Goal: Task Accomplishment & Management: Use online tool/utility

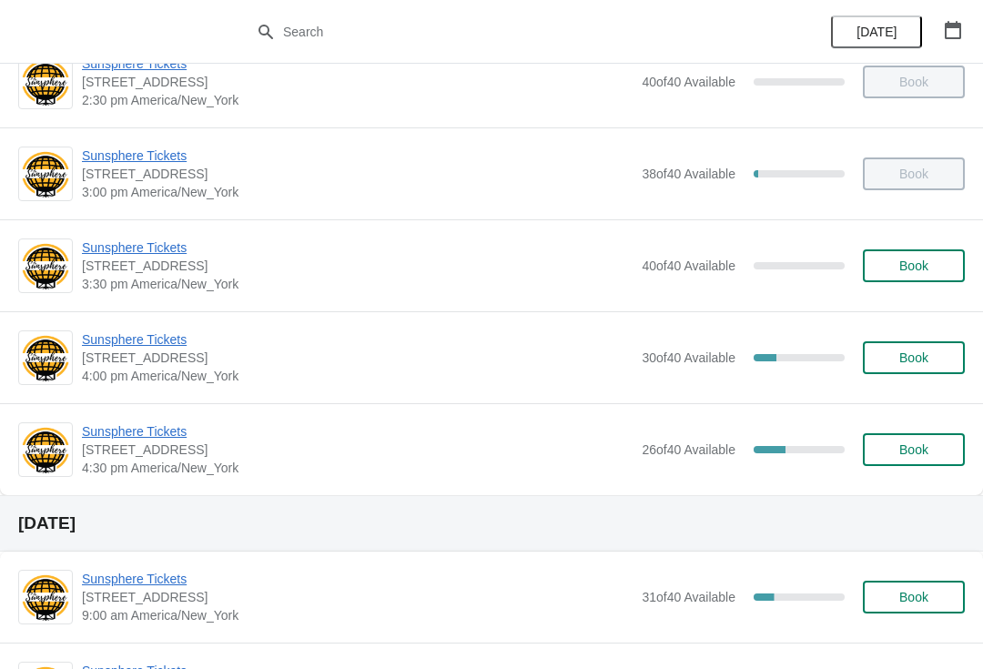
scroll to position [776, 0]
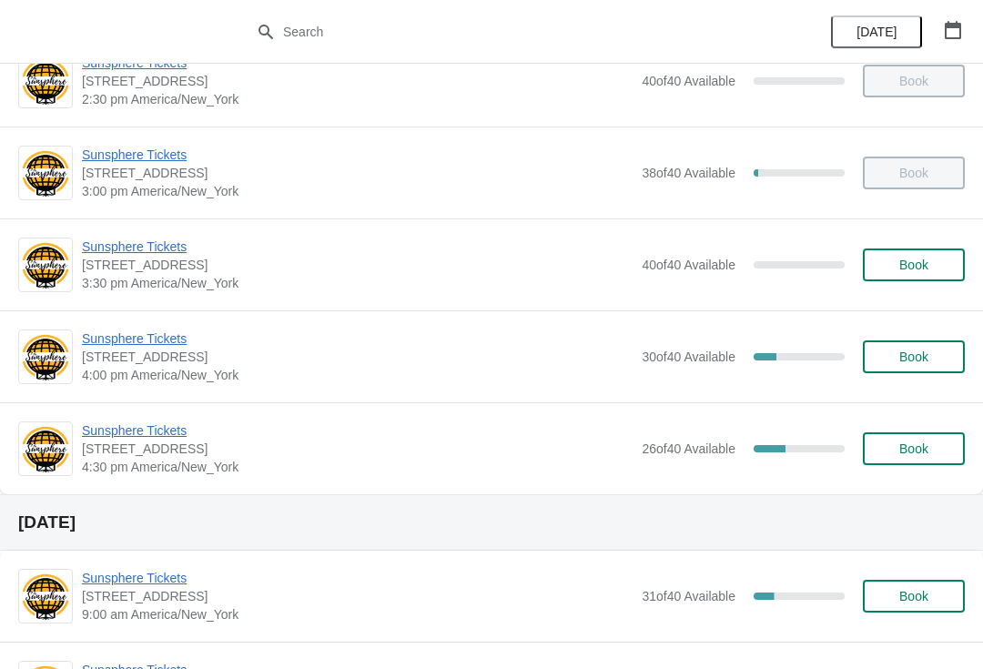
click at [166, 338] on span "Sunsphere Tickets" at bounding box center [357, 338] width 550 height 18
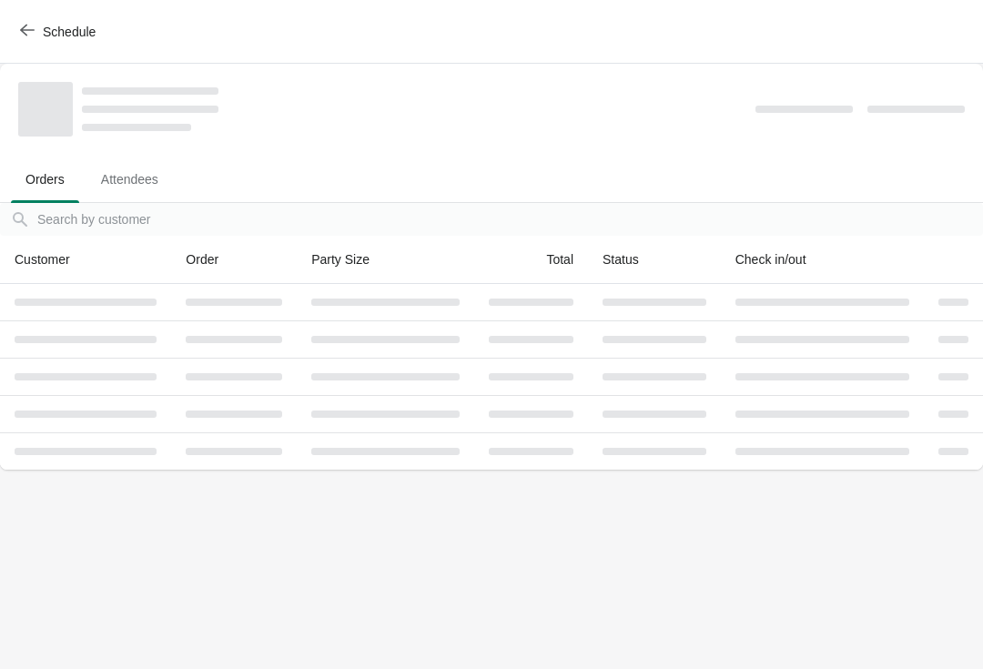
scroll to position [0, 0]
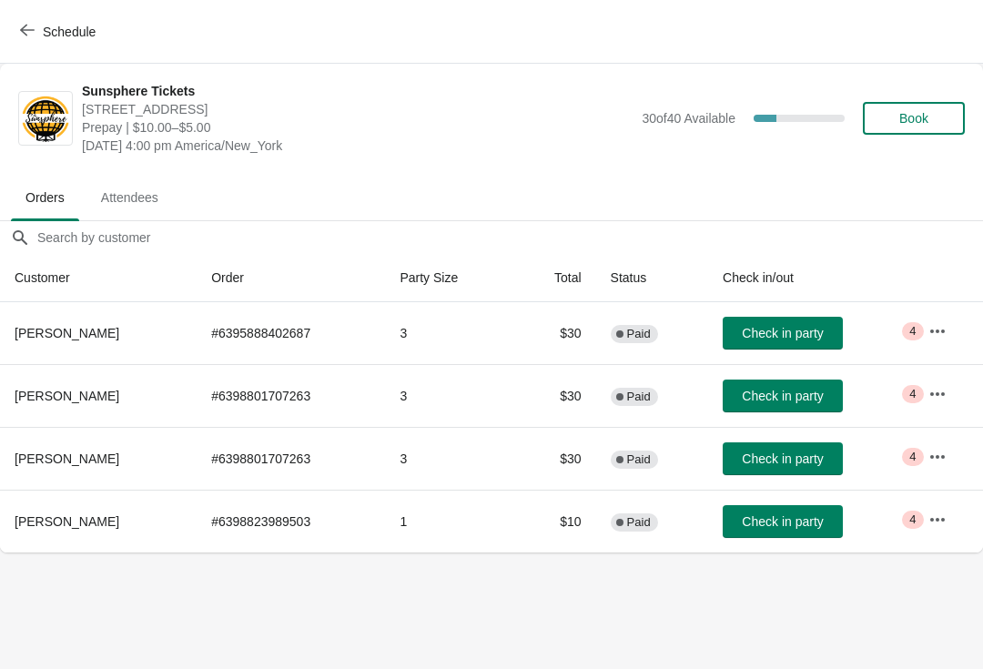
click at [789, 507] on button "Check in party" at bounding box center [782, 521] width 120 height 33
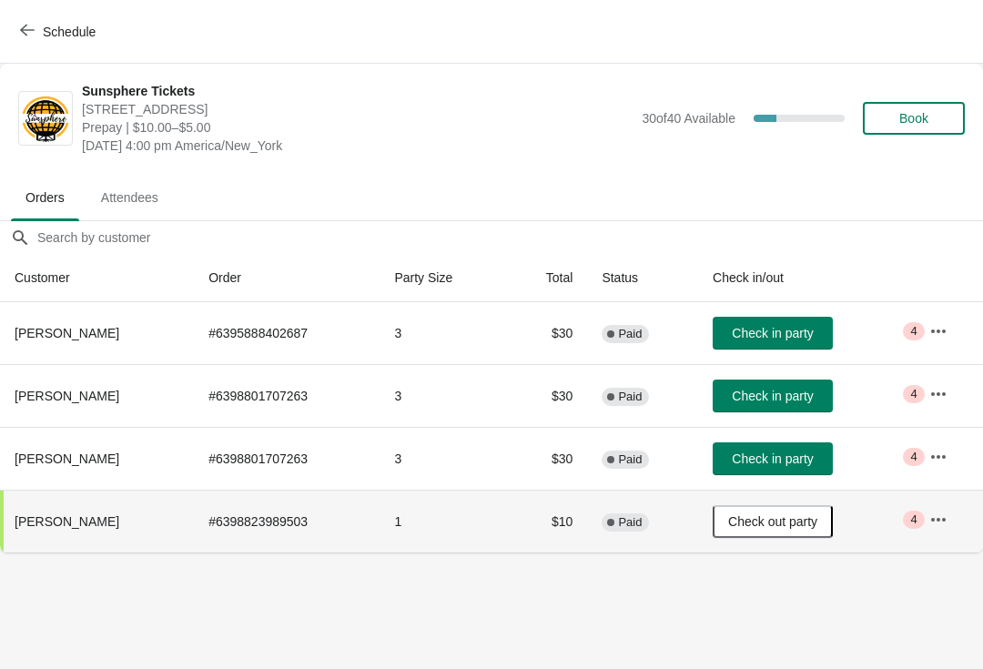
click at [807, 331] on span "Check in party" at bounding box center [771, 333] width 81 height 15
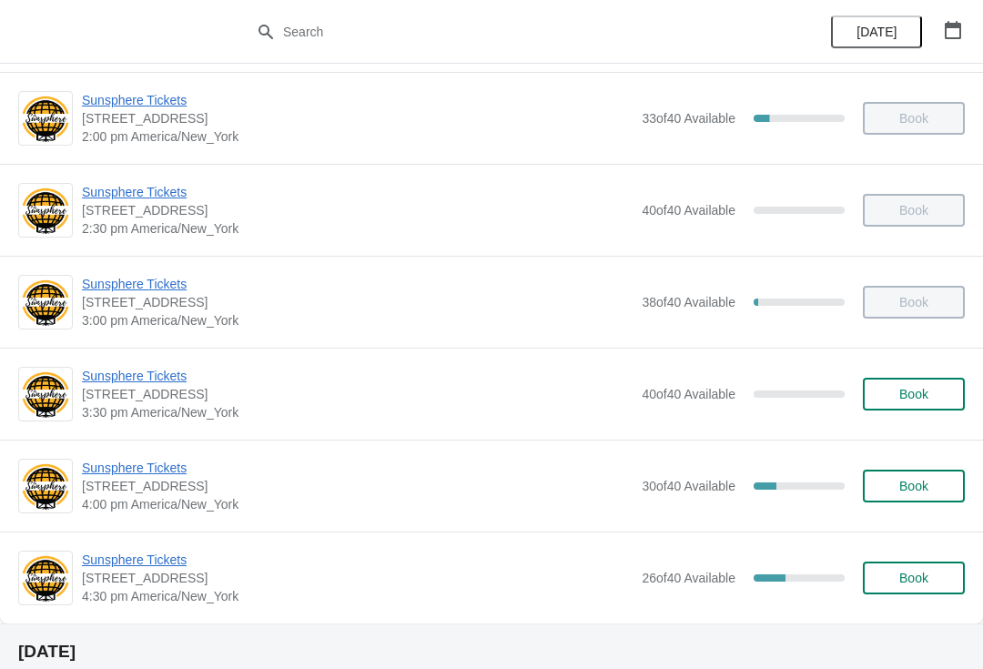
scroll to position [656, 0]
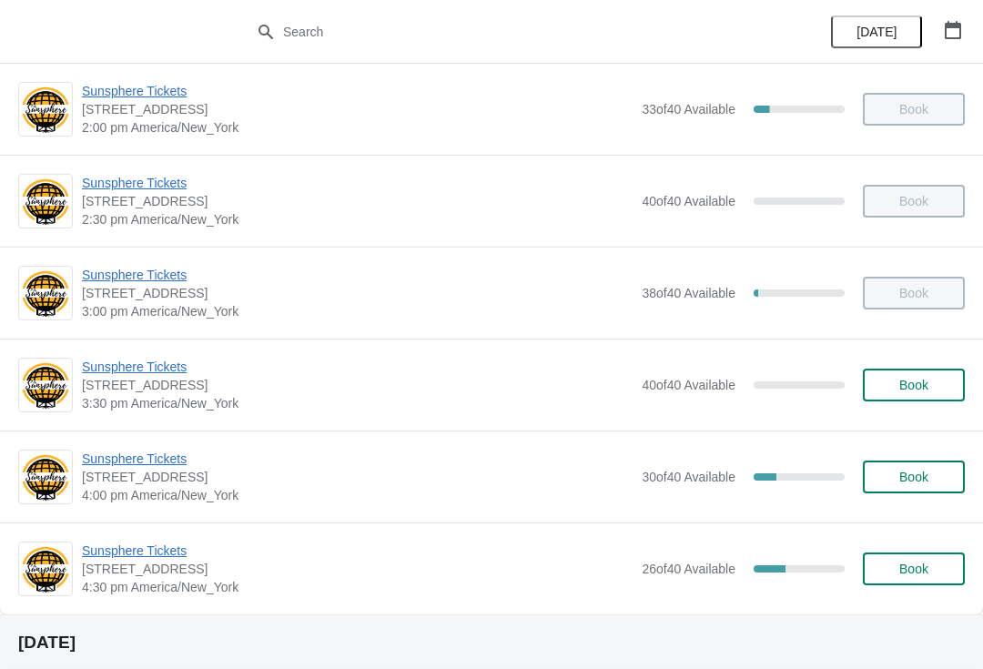
click at [179, 454] on span "Sunsphere Tickets" at bounding box center [357, 458] width 550 height 18
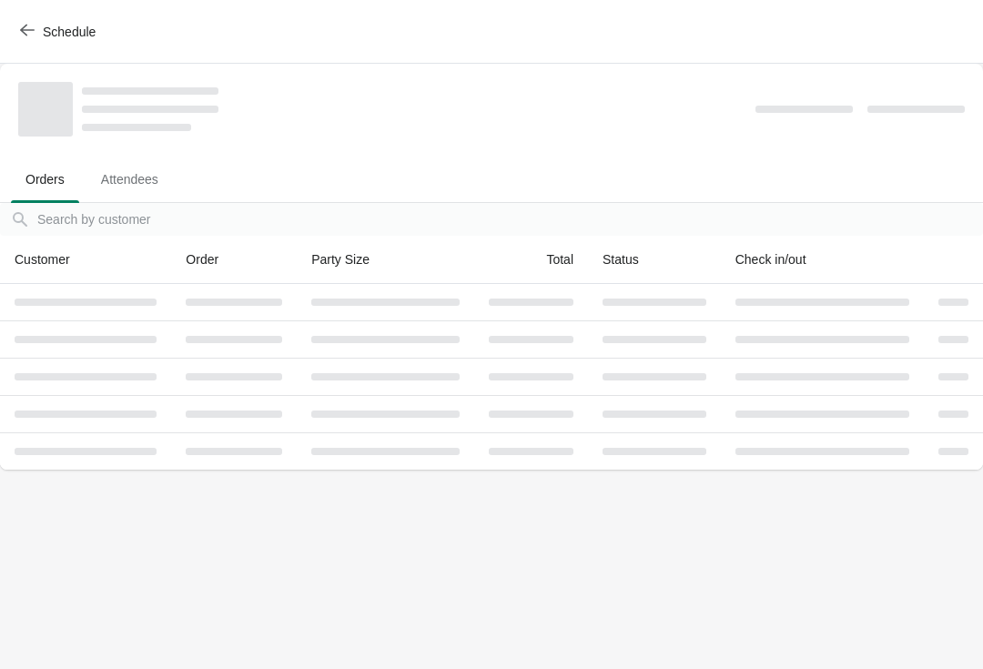
scroll to position [0, 0]
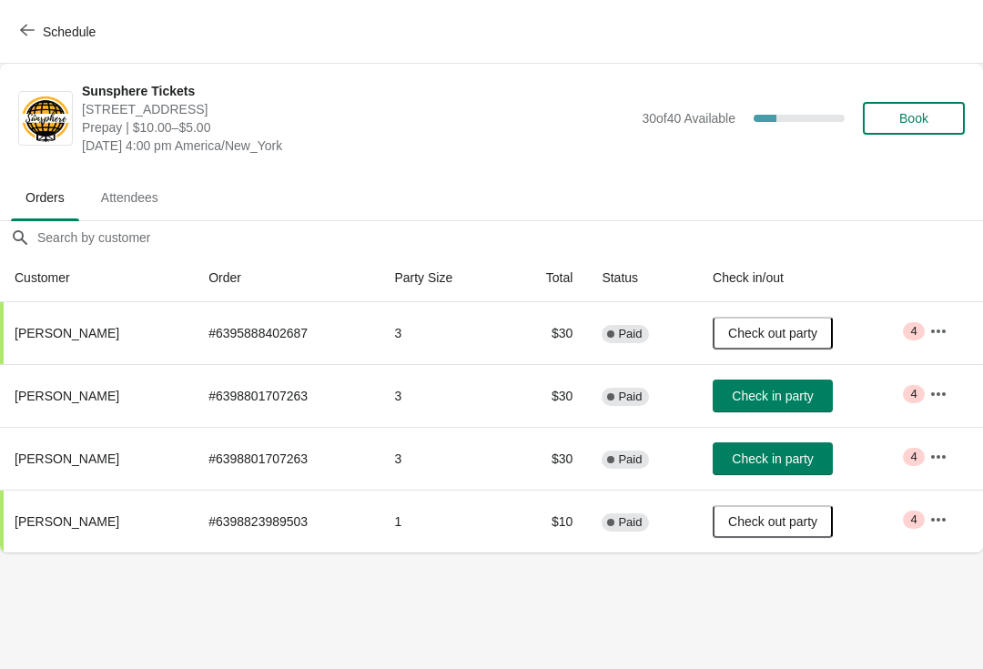
click at [812, 390] on span "Check in party" at bounding box center [771, 395] width 81 height 15
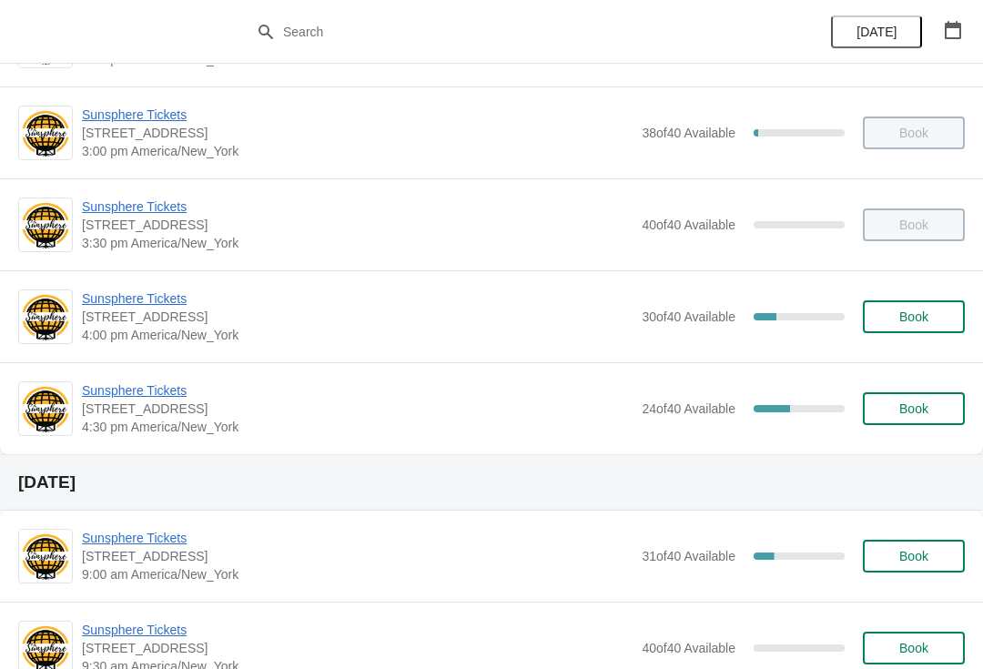
scroll to position [829, 0]
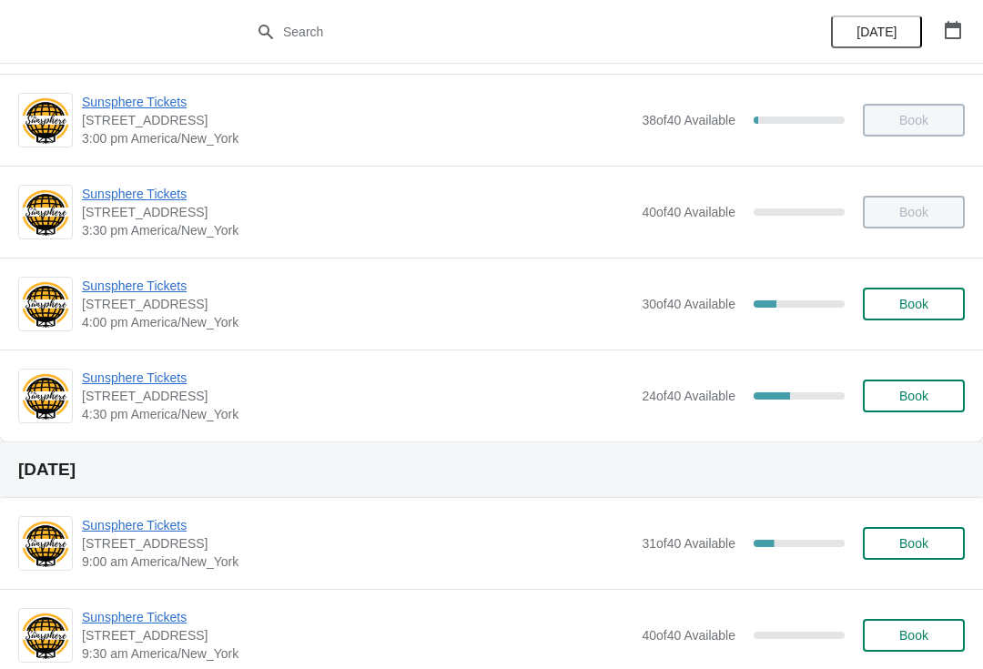
click at [144, 386] on span "Sunsphere Tickets" at bounding box center [357, 377] width 550 height 18
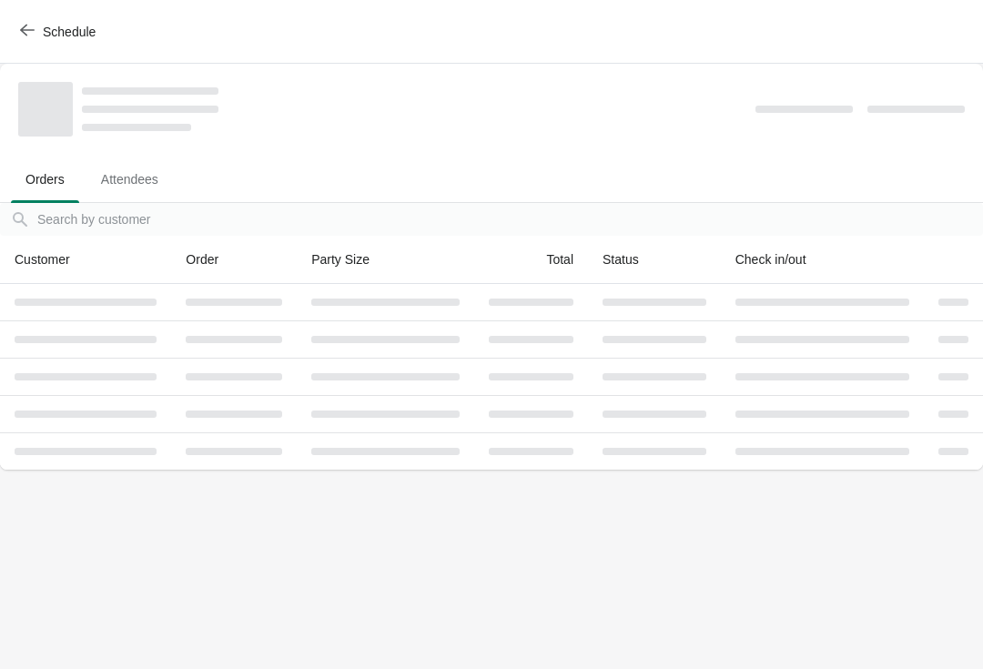
scroll to position [0, 0]
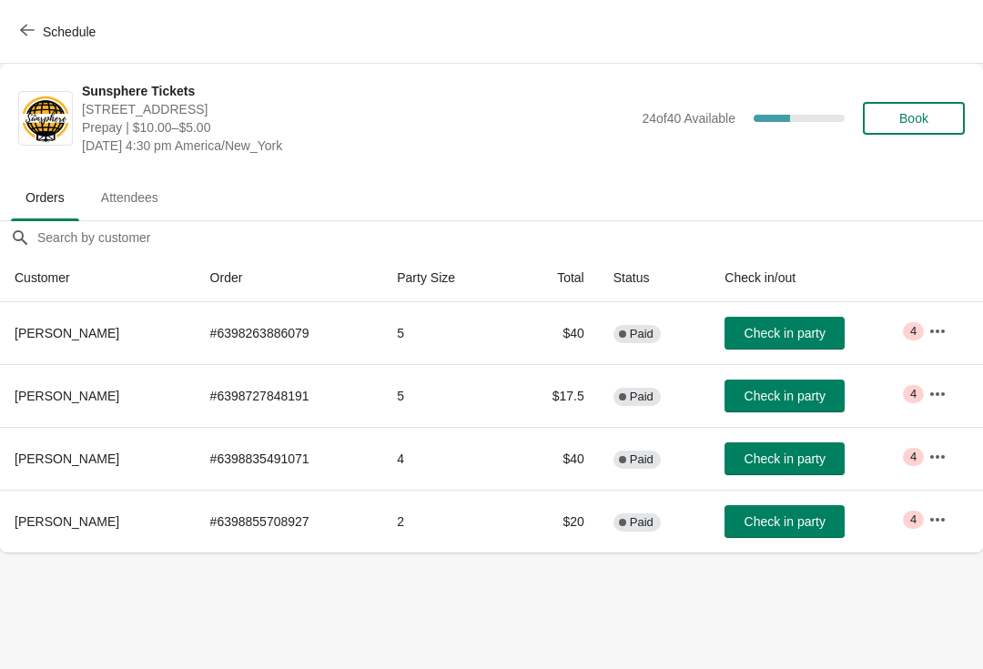
click at [771, 321] on button "Check in party" at bounding box center [784, 333] width 120 height 33
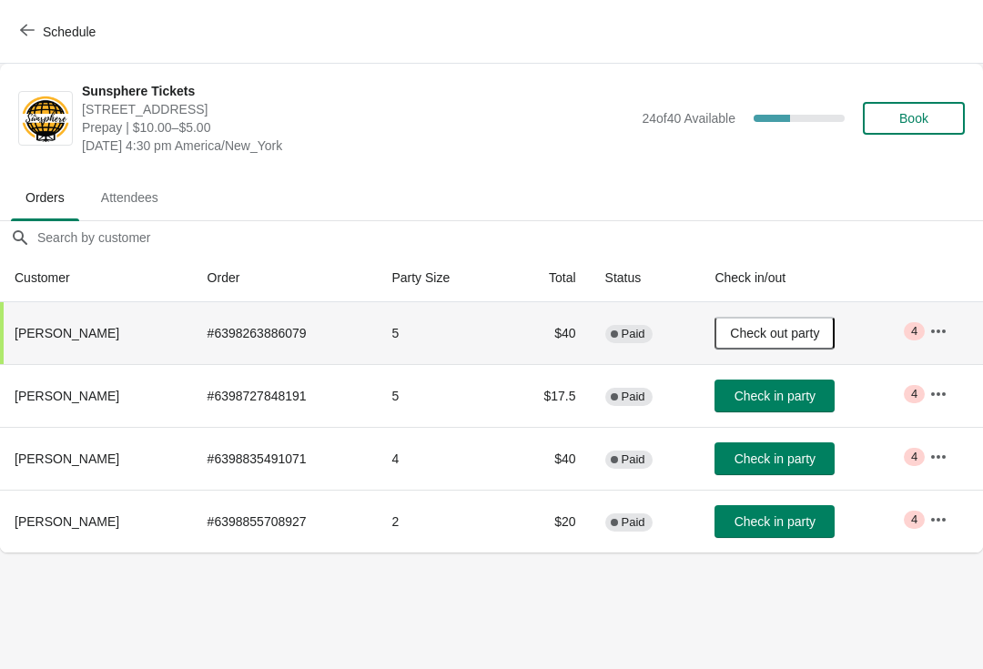
click at [790, 517] on span "Check in party" at bounding box center [774, 521] width 81 height 15
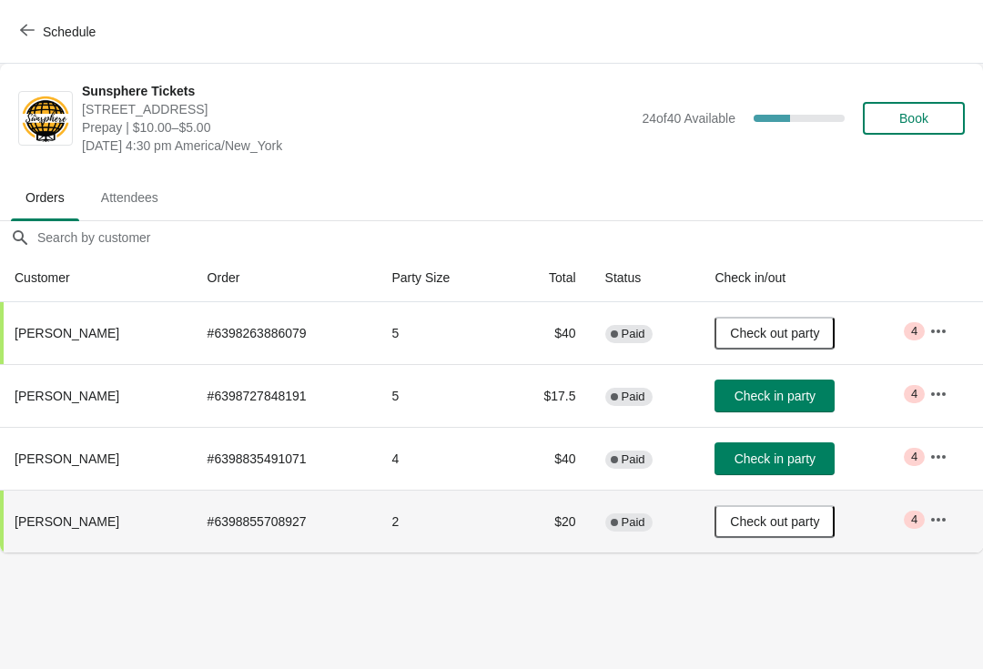
click at [767, 454] on span "Check in party" at bounding box center [774, 458] width 81 height 15
